Goal: Find specific page/section: Find specific page/section

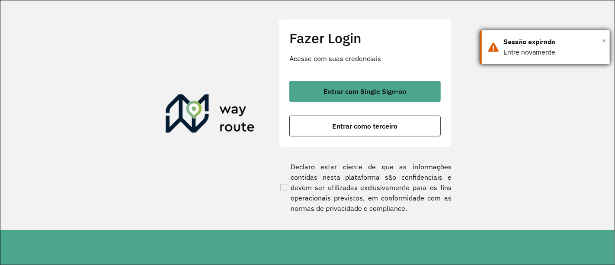
click at [603, 41] on span "×" at bounding box center [604, 40] width 4 height 13
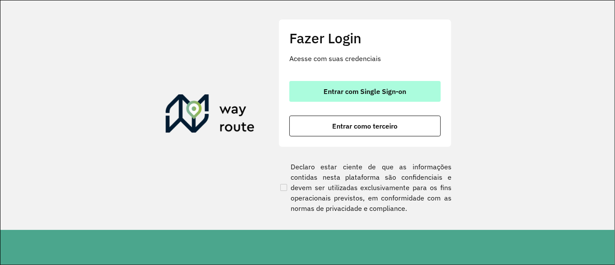
click at [396, 92] on span "Entrar com Single Sign-on" at bounding box center [365, 91] width 83 height 7
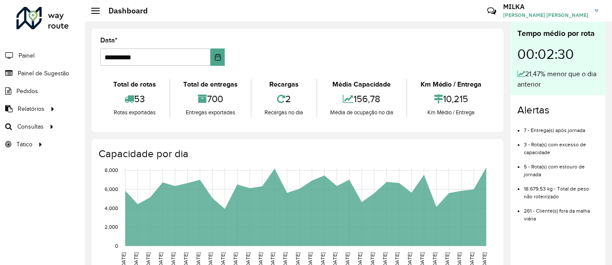
click at [35, 53] on li "Painel" at bounding box center [42, 55] width 85 height 18
click at [29, 56] on span "Painel" at bounding box center [28, 55] width 18 height 9
click at [52, 69] on span "Painel de Sugestão" at bounding box center [45, 73] width 54 height 9
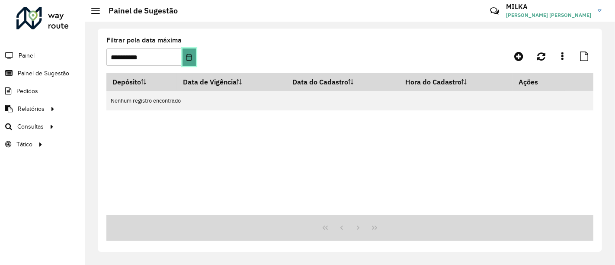
click at [183, 52] on button "Choose Date" at bounding box center [189, 56] width 13 height 17
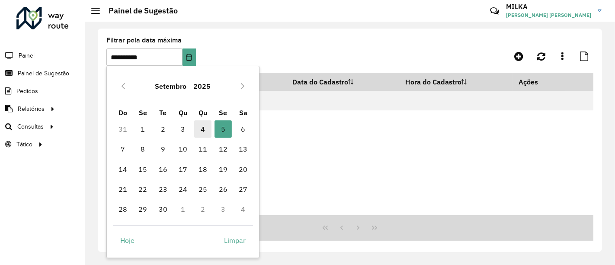
click at [199, 126] on span "4" at bounding box center [202, 128] width 17 height 17
type input "**********"
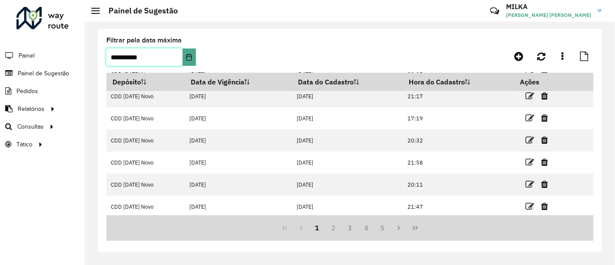
scroll to position [138, 0]
click at [411, 231] on button "Last Page" at bounding box center [415, 227] width 16 height 16
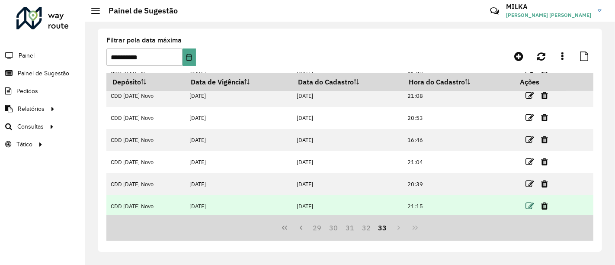
click at [528, 204] on icon at bounding box center [530, 206] width 9 height 9
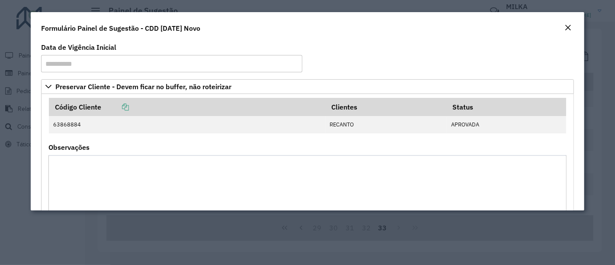
click at [570, 28] on em "Close" at bounding box center [567, 27] width 7 height 7
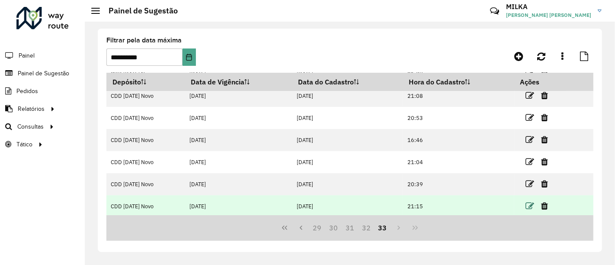
click at [526, 205] on icon at bounding box center [530, 206] width 9 height 9
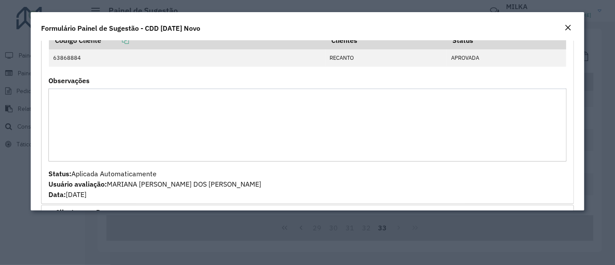
scroll to position [0, 0]
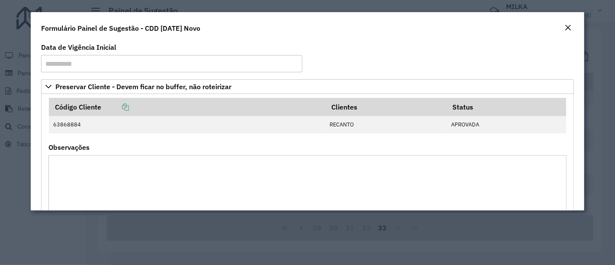
click at [570, 30] on em "Close" at bounding box center [567, 27] width 7 height 7
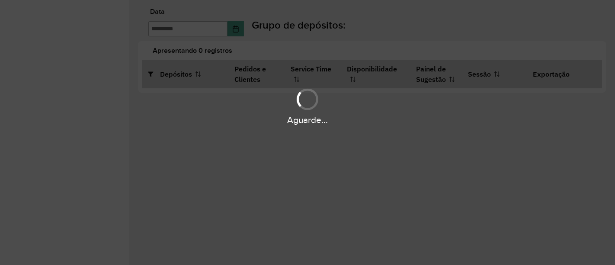
type input "**********"
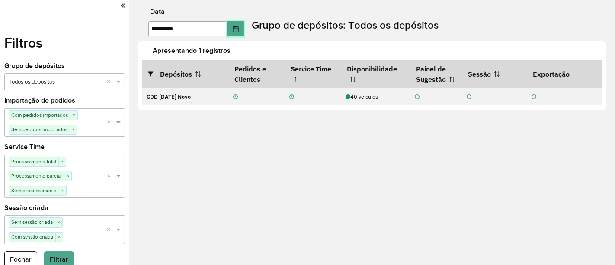
click at [244, 33] on button "Choose Date" at bounding box center [236, 28] width 16 height 15
